Goal: Book appointment/travel/reservation

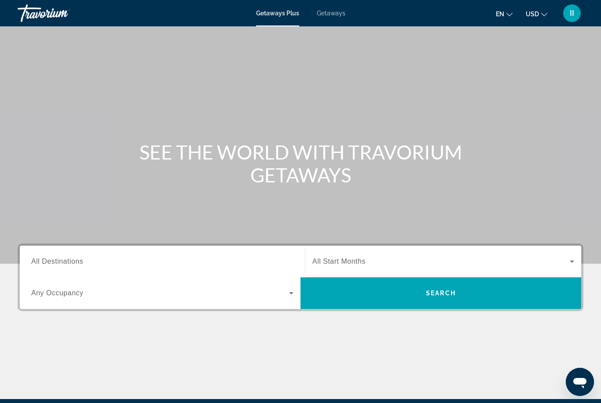
click at [331, 10] on span "Getaways" at bounding box center [331, 13] width 29 height 7
click at [95, 259] on input "Destination All Destinations" at bounding box center [162, 262] width 262 height 11
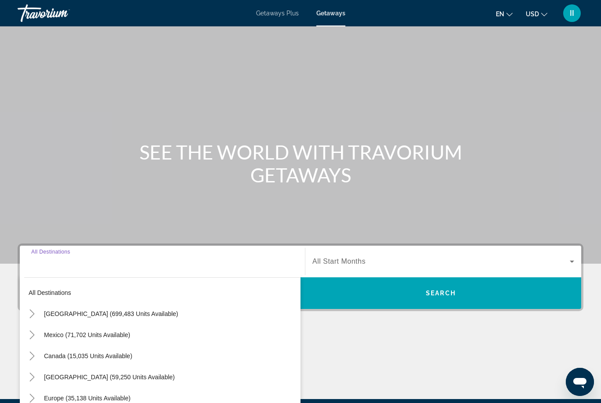
scroll to position [104, 0]
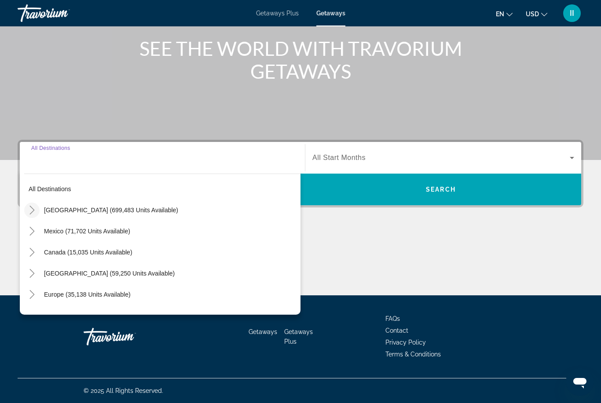
click at [31, 211] on icon "Toggle United States (699,483 units available)" at bounding box center [32, 210] width 9 height 9
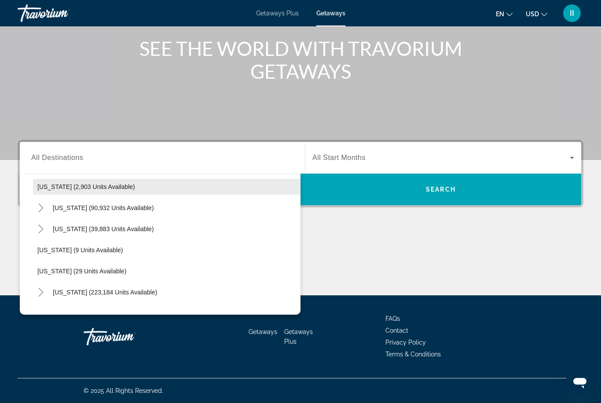
scroll to position [65, 0]
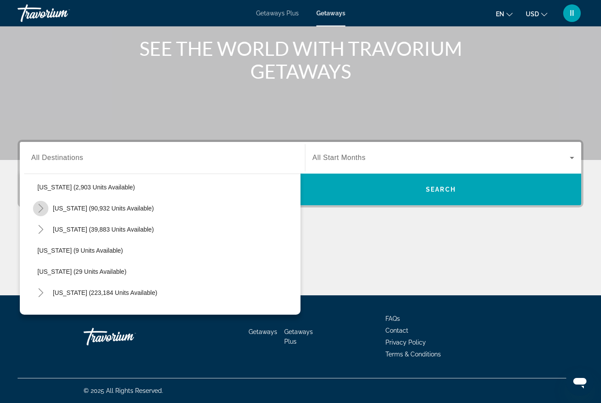
click at [39, 205] on icon "Toggle California (90,932 units available)" at bounding box center [40, 208] width 5 height 9
click at [42, 210] on icon "Toggle California (90,932 units available)" at bounding box center [40, 208] width 9 height 5
click at [42, 208] on icon "Toggle California (90,932 units available)" at bounding box center [40, 208] width 5 height 9
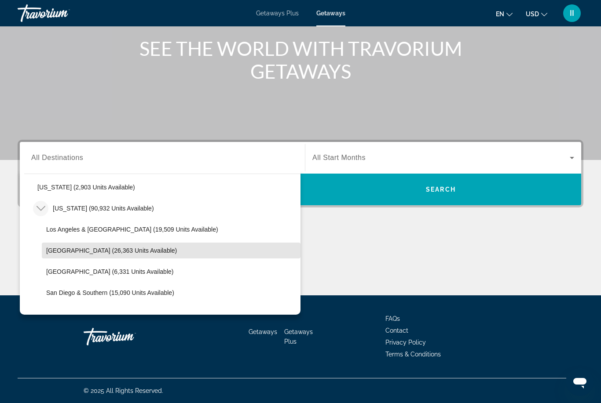
click at [79, 253] on span "[GEOGRAPHIC_DATA] (26,363 units available)" at bounding box center [111, 250] width 131 height 7
type input "**********"
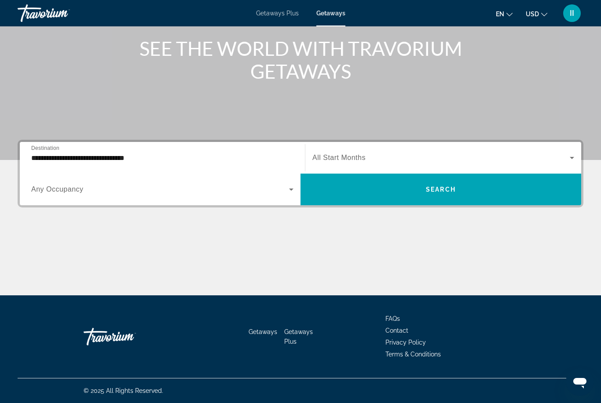
click at [346, 159] on span "All Start Months" at bounding box center [338, 157] width 53 height 7
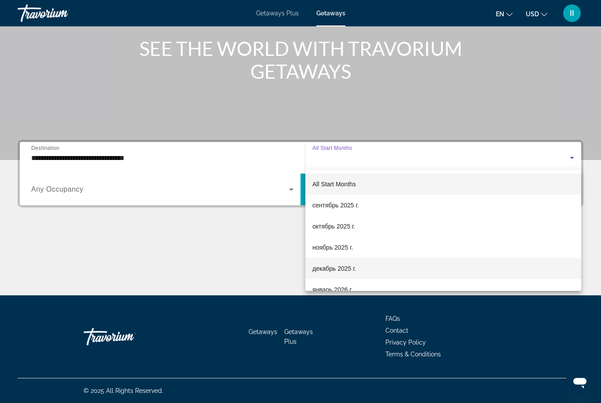
scroll to position [29, 0]
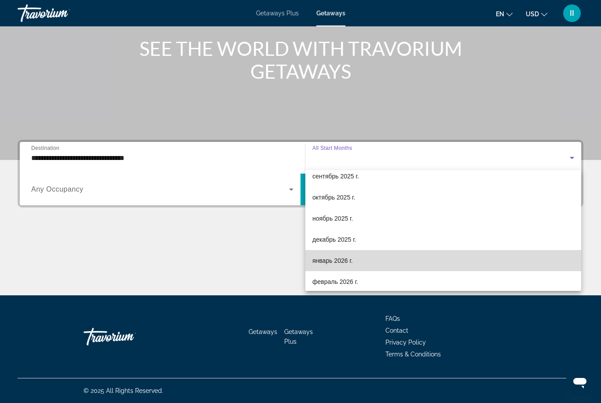
click at [355, 262] on mat-option "январь 2026 г." at bounding box center [443, 260] width 276 height 21
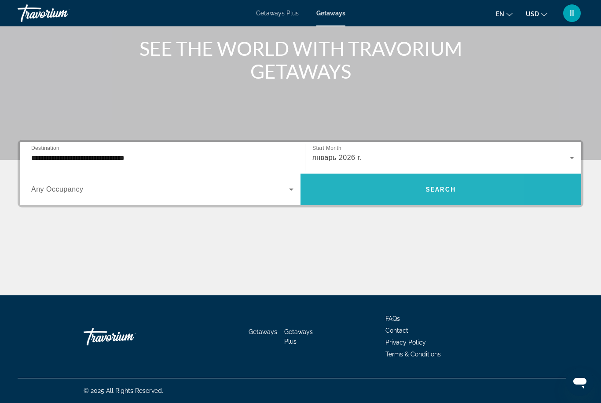
click at [385, 196] on span "Search widget" at bounding box center [440, 189] width 281 height 21
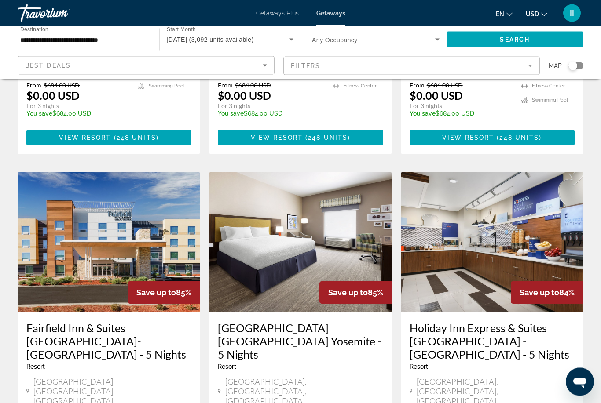
scroll to position [202, 0]
